Goal: Task Accomplishment & Management: Use online tool/utility

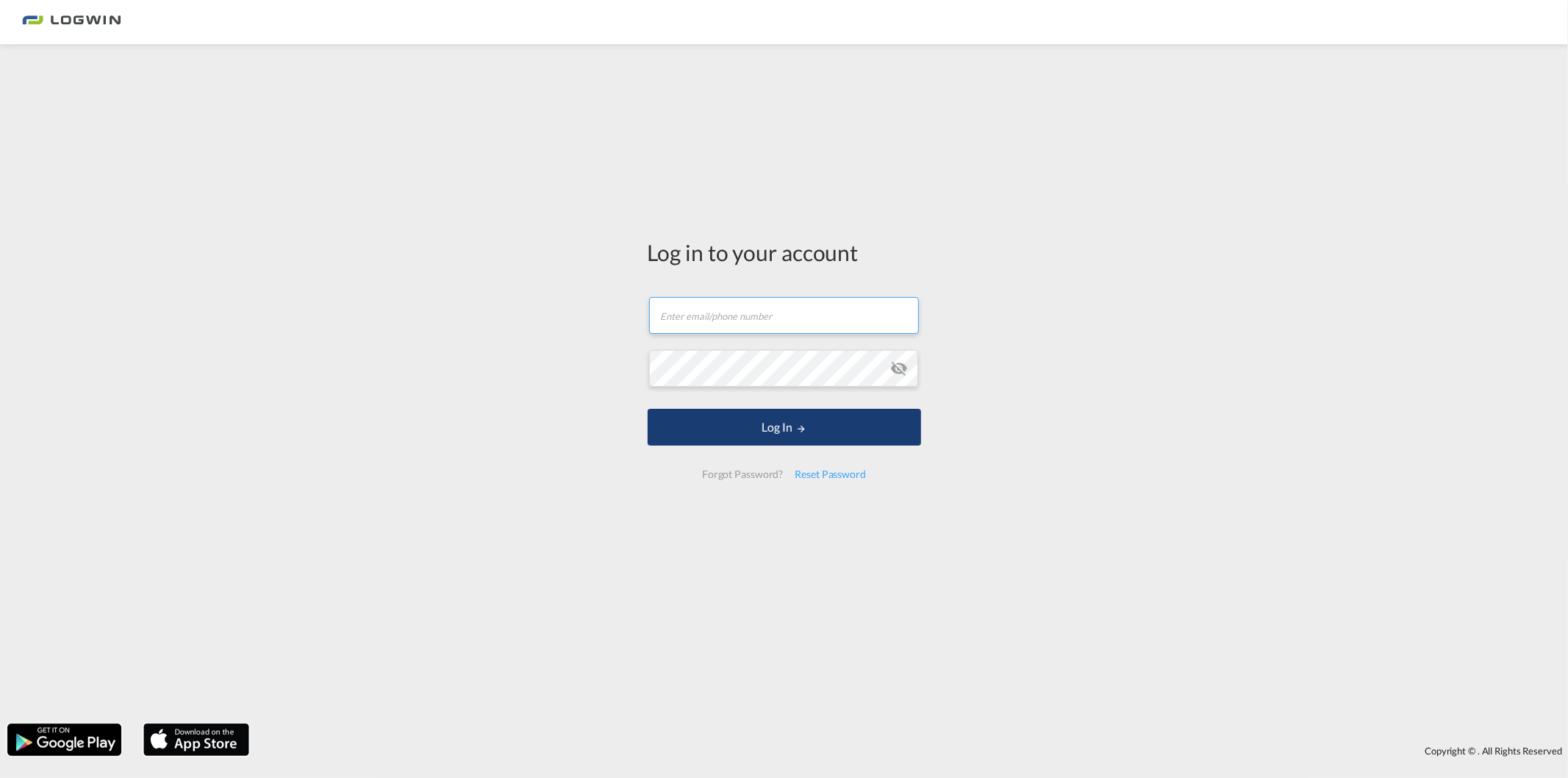
type input "[PERSON_NAME][EMAIL_ADDRESS][PERSON_NAME][DOMAIN_NAME]"
click at [775, 421] on button "Log In" at bounding box center [784, 427] width 274 height 37
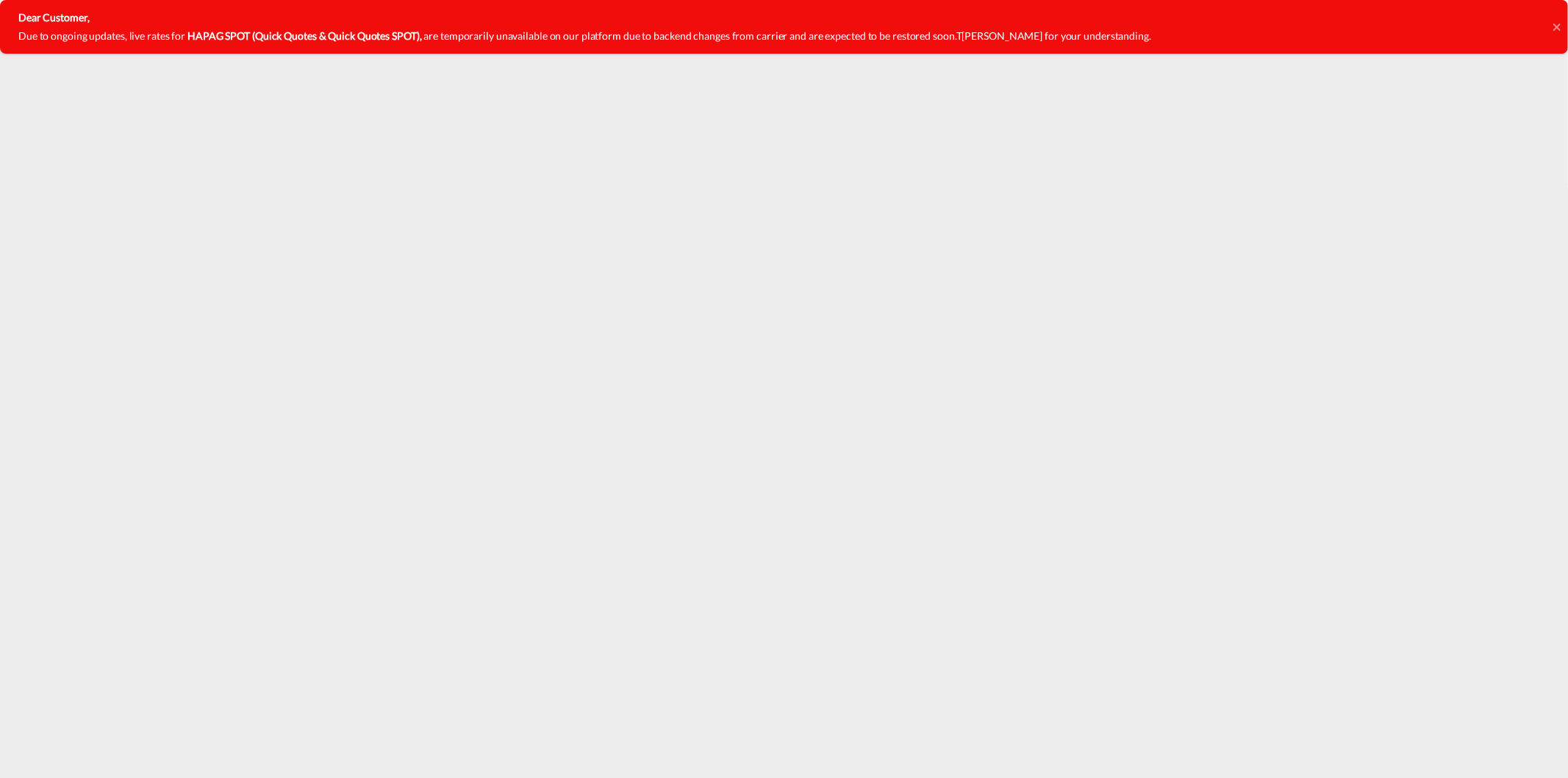
drag, startPoint x: 57, startPoint y: 33, endPoint x: 319, endPoint y: 38, distance: 262.0
click at [319, 38] on p "Due to ongoing updates, live rates for HAPAG SPOT (Quick Quotes & Quick Quotes …" at bounding box center [585, 36] width 1133 height 18
click at [319, 38] on strong "HAPAG SPOT (Quick Quotes & Quick Quotes SPOT)," at bounding box center [304, 36] width 234 height 13
click at [1557, 24] on icon at bounding box center [1557, 27] width 8 height 12
